Goal: Communication & Community: Answer question/provide support

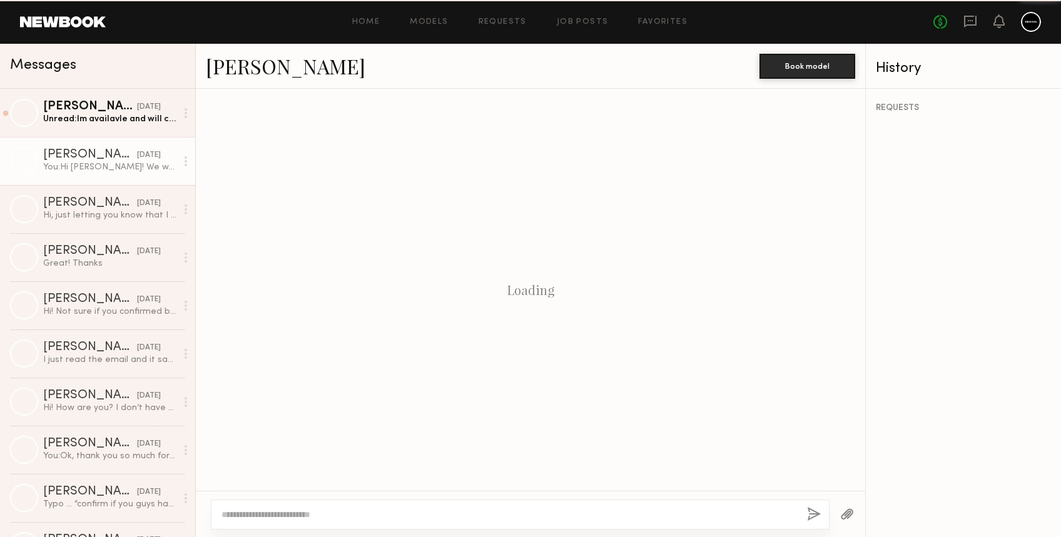
scroll to position [1208, 0]
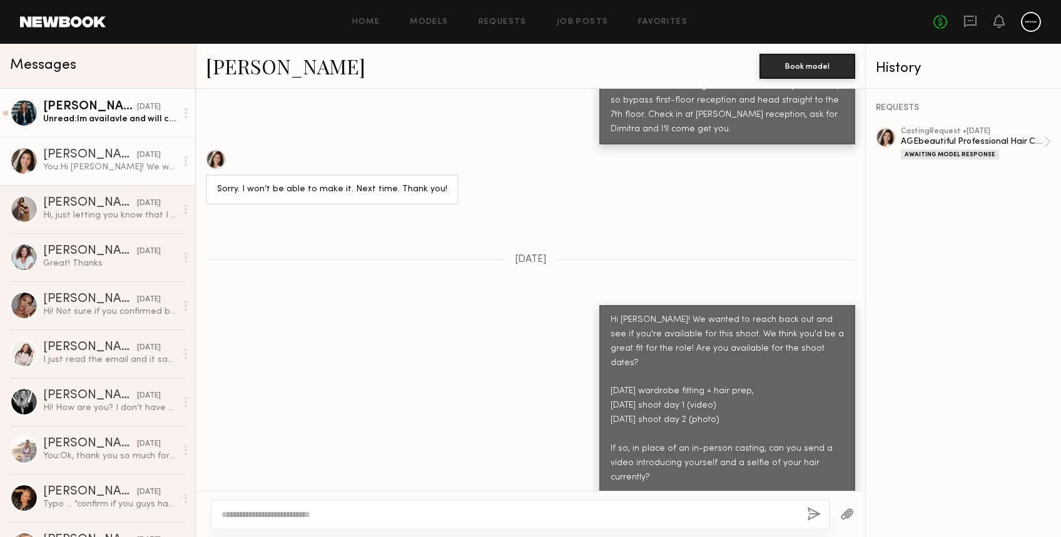
click at [87, 124] on div "Unread: Im availavle and will confitm but before i do will any product be appli…" at bounding box center [109, 119] width 133 height 12
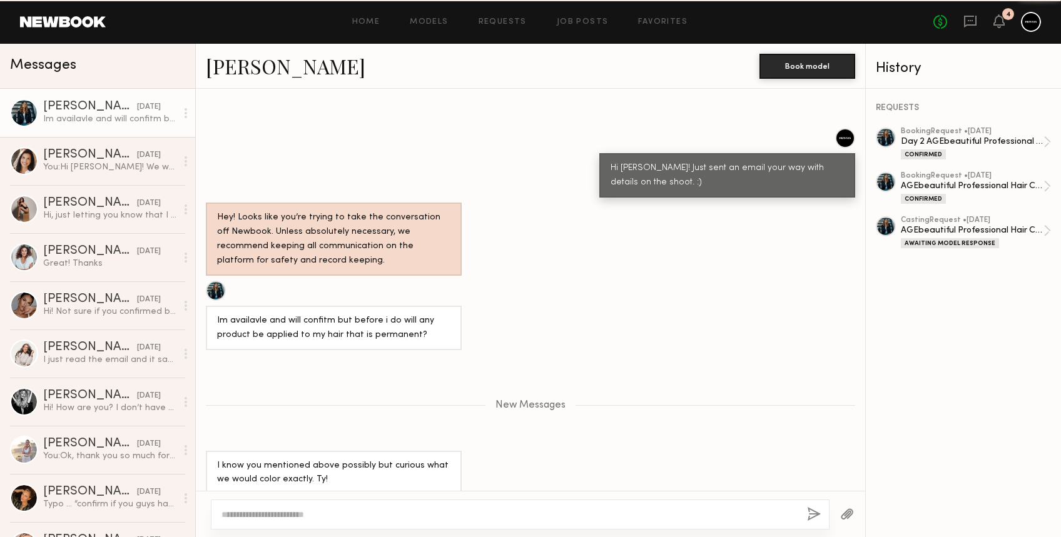
scroll to position [768, 0]
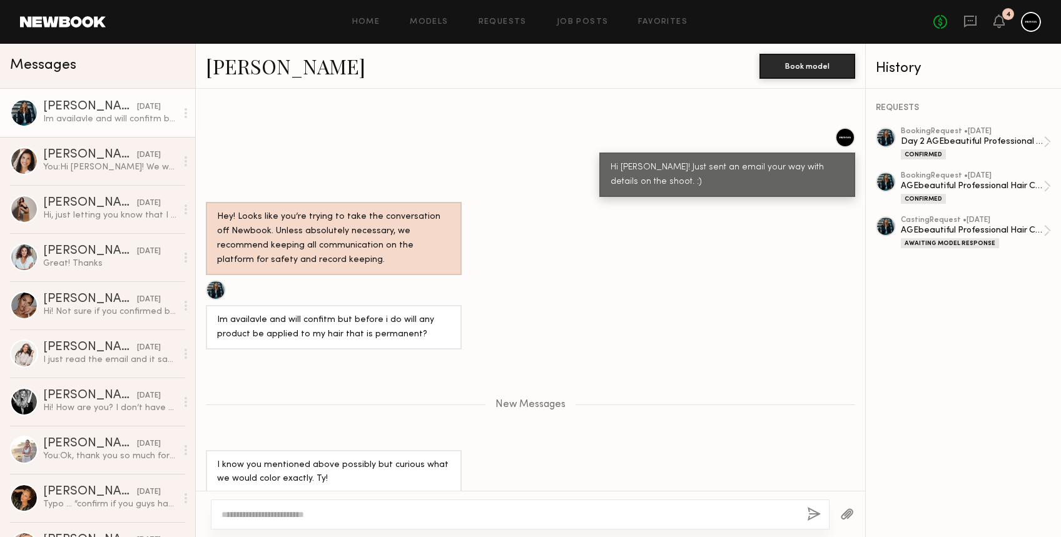
click at [476, 510] on textarea at bounding box center [509, 515] width 576 height 13
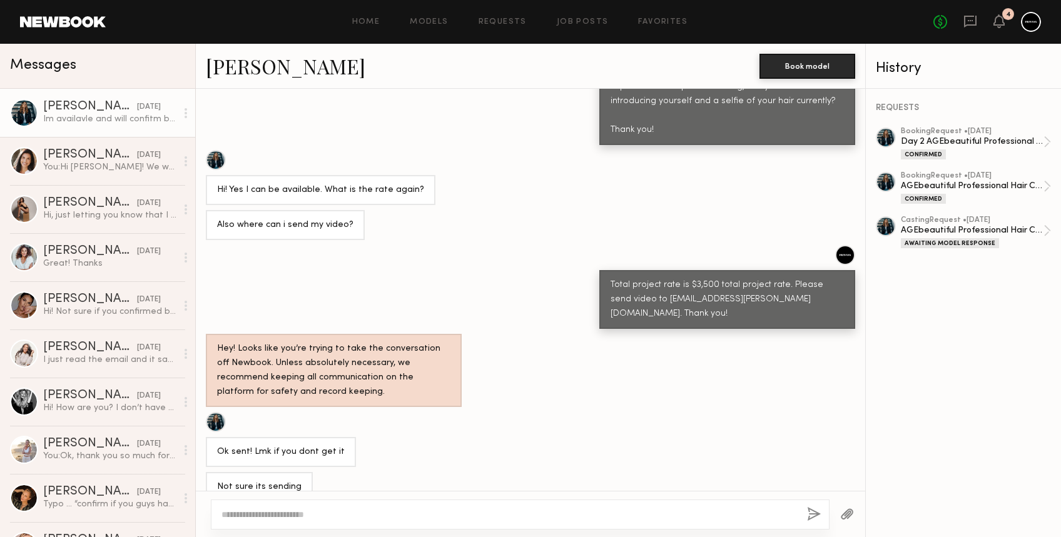
scroll to position [1282, 0]
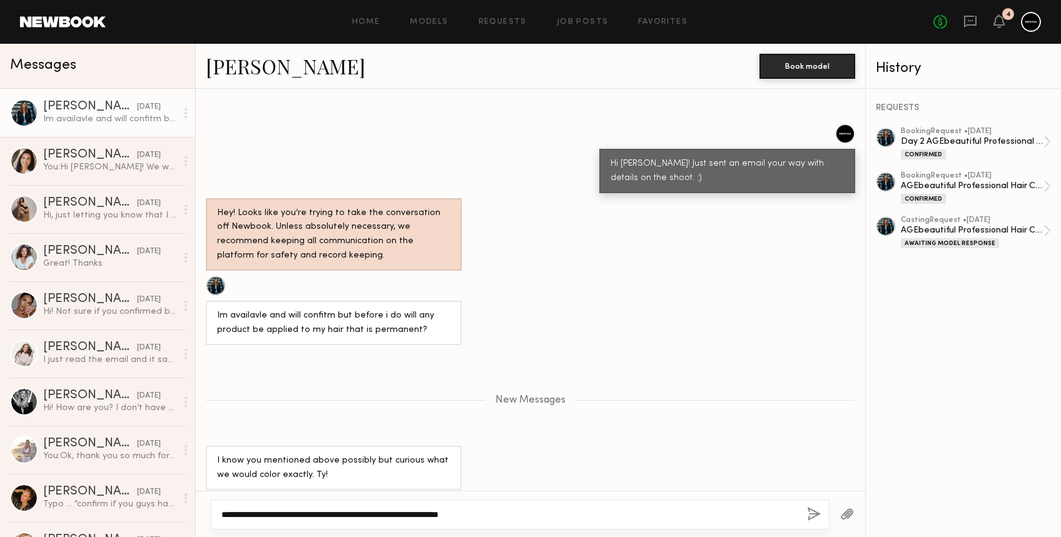
click at [531, 513] on textarea "**********" at bounding box center [509, 515] width 576 height 13
click at [500, 512] on textarea "**********" at bounding box center [509, 515] width 576 height 13
type textarea "**********"
click at [813, 517] on button "button" at bounding box center [814, 515] width 14 height 16
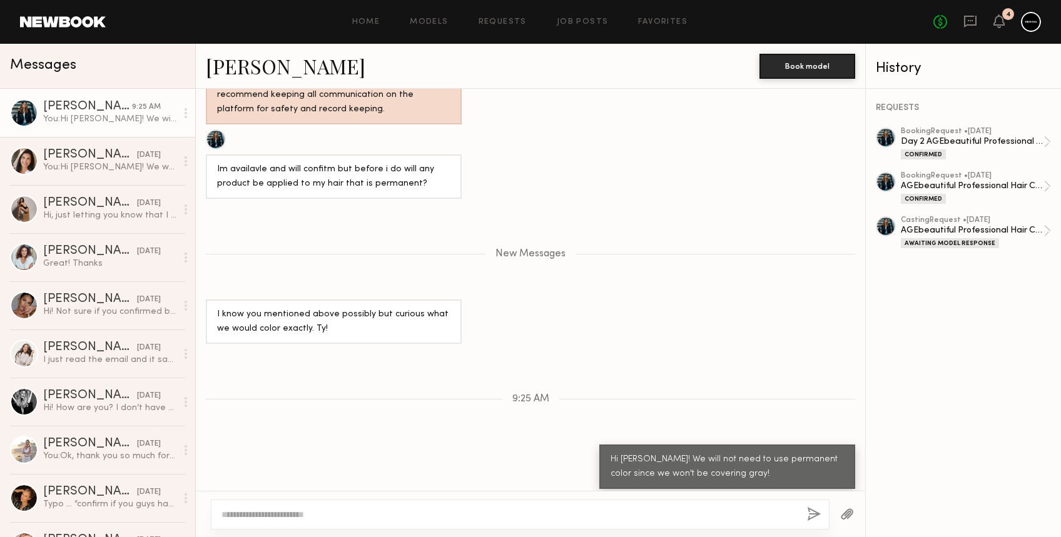
click at [706, 502] on div at bounding box center [520, 515] width 619 height 30
click at [681, 504] on div at bounding box center [520, 515] width 619 height 30
click at [637, 515] on textarea at bounding box center [509, 515] width 576 height 13
click at [1001, 24] on icon at bounding box center [999, 20] width 10 height 9
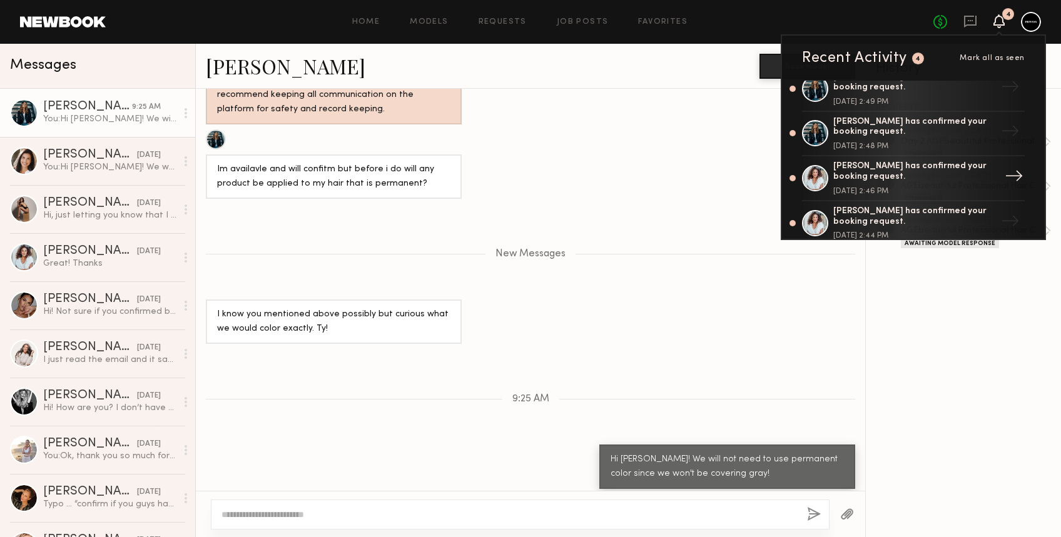
scroll to position [0, 0]
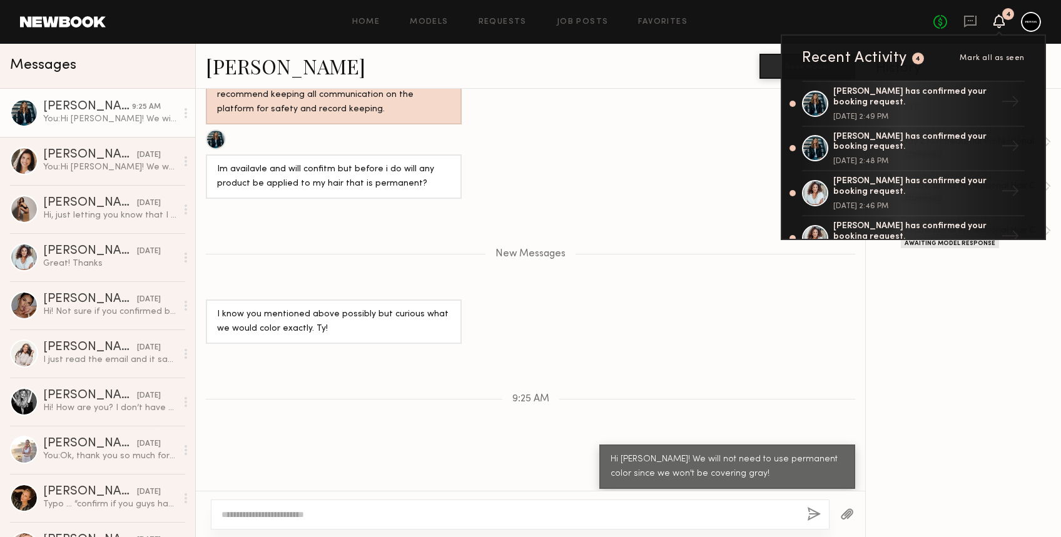
click at [315, 514] on textarea at bounding box center [509, 515] width 576 height 13
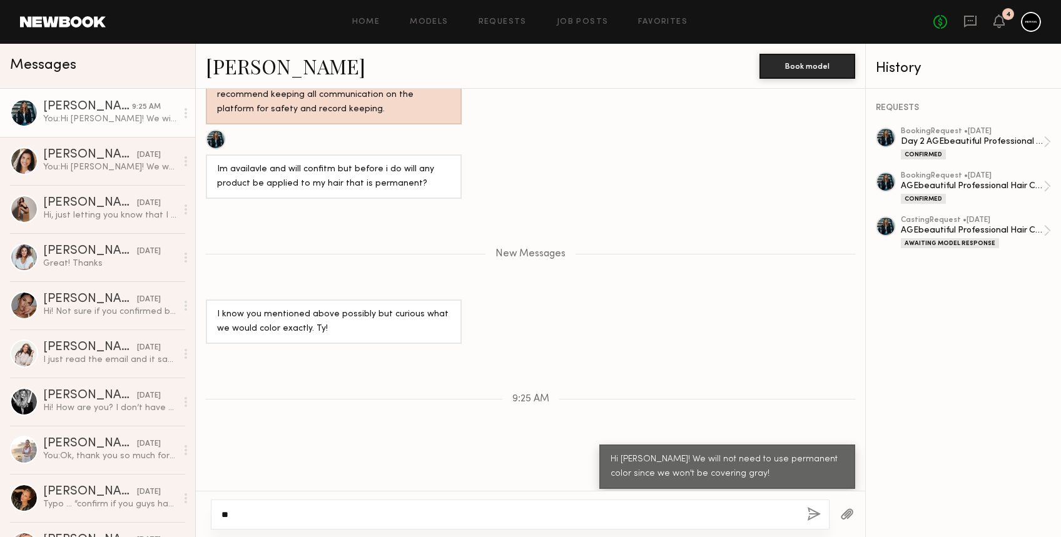
type textarea "*"
